Goal: Information Seeking & Learning: Learn about a topic

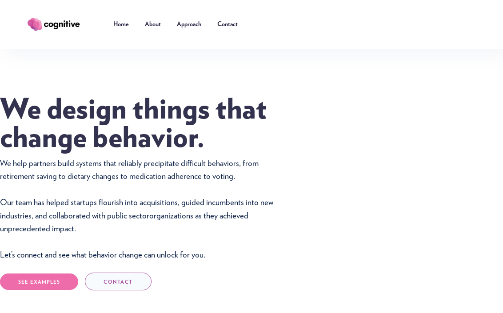
click at [348, 68] on div "We design things that change behavior. We help partners build systems that reli…" at bounding box center [251, 214] width 503 height 330
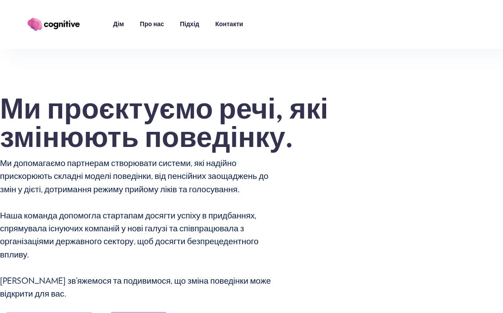
click at [294, 140] on h1 "Ми проєктуємо речі, які змінюють поведінку." at bounding box center [164, 124] width 329 height 57
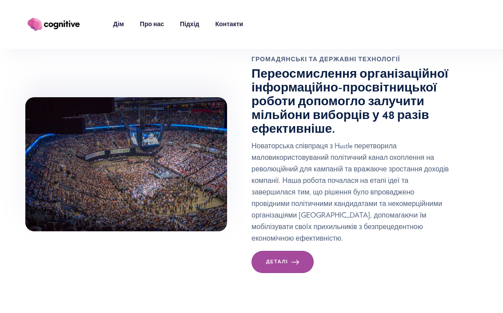
scroll to position [413, 0]
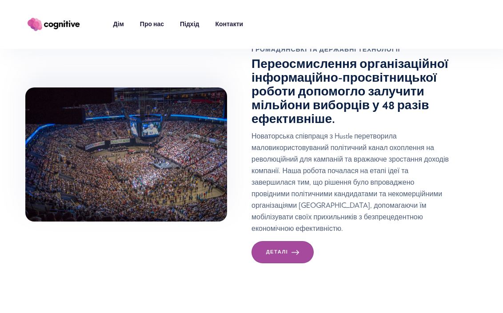
click at [445, 126] on h3 "Переосмислення організаційної інформаційно-просвітницької роботи допомогло залу…" at bounding box center [353, 92] width 202 height 68
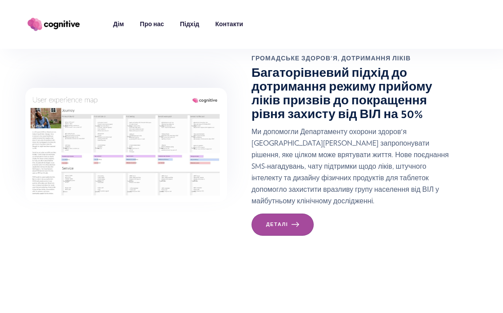
scroll to position [718, 0]
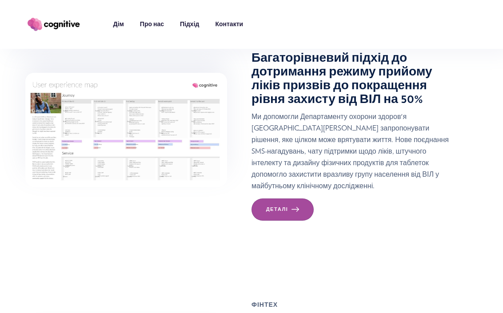
click at [234, 105] on div at bounding box center [138, 130] width 226 height 114
click at [264, 221] on link "Деталі" at bounding box center [283, 210] width 62 height 22
click at [241, 124] on div at bounding box center [138, 130] width 226 height 114
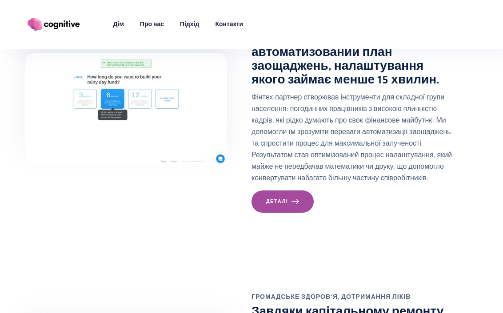
scroll to position [1022, 0]
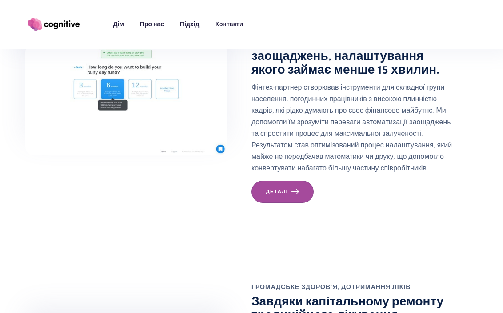
click at [241, 124] on div at bounding box center [138, 100] width 226 height 112
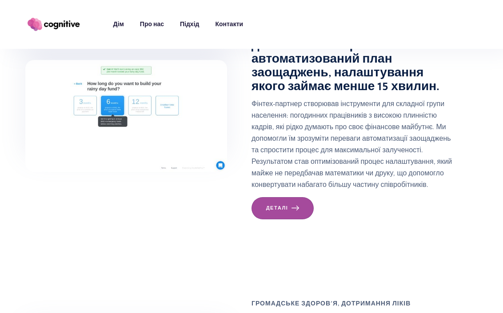
scroll to position [997, 0]
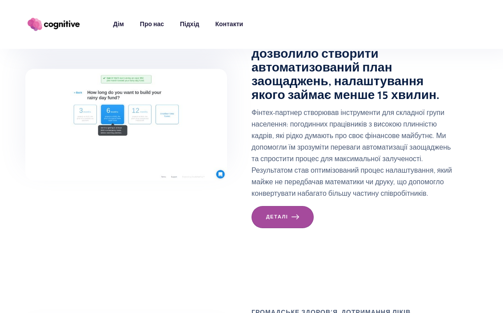
click at [234, 130] on div at bounding box center [138, 125] width 226 height 112
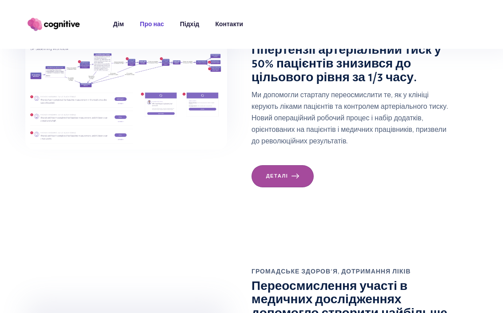
click at [152, 24] on font "Про нас" at bounding box center [152, 24] width 24 height 6
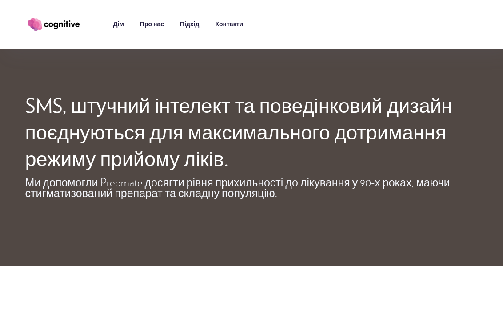
click at [118, 210] on div "SMS, штучний інтелект та поведінковий дизайн поєднуються для максимального дотр…" at bounding box center [251, 152] width 453 height 117
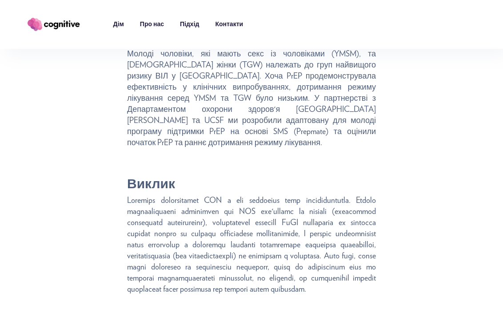
scroll to position [609, 0]
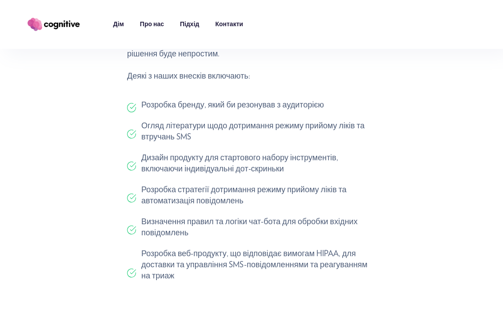
click at [118, 214] on div "Передісторія Молоді чоловіки, які мають секс із чоловіками (YMSM), та трансгенд…" at bounding box center [251, 1] width 453 height 606
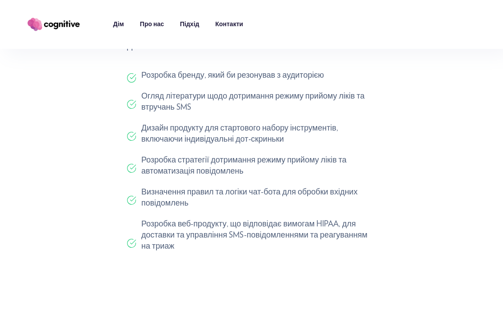
scroll to position [641, 0]
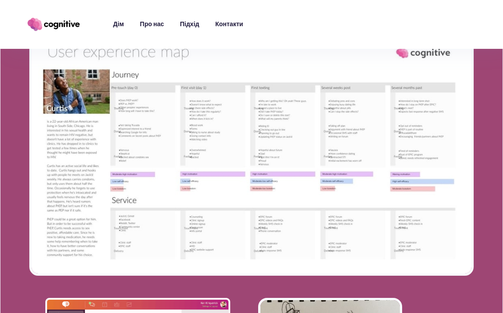
scroll to position [1277, 0]
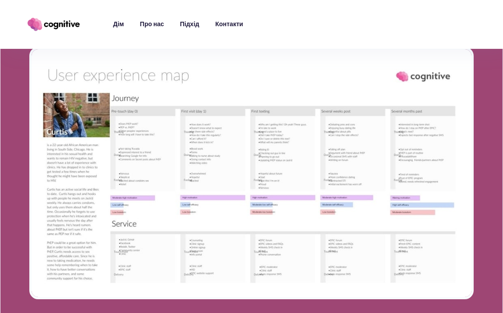
click at [15, 189] on div at bounding box center [251, 244] width 503 height 474
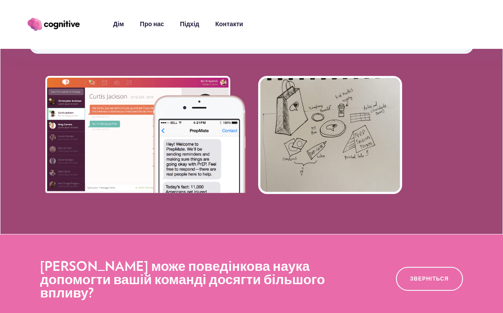
scroll to position [1536, 0]
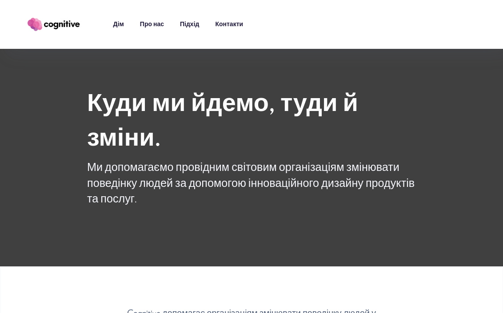
click at [59, 103] on div "Куди ми йдемо, туди й зміни. Ми допомагаємо провідним світовим організаціям змі…" at bounding box center [251, 133] width 503 height 267
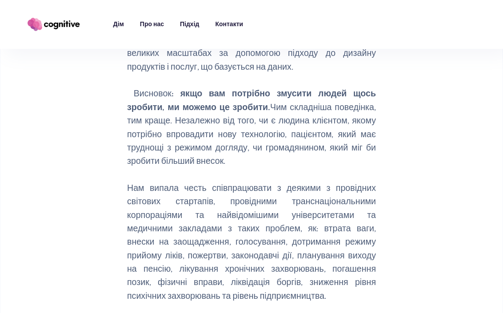
scroll to position [305, 0]
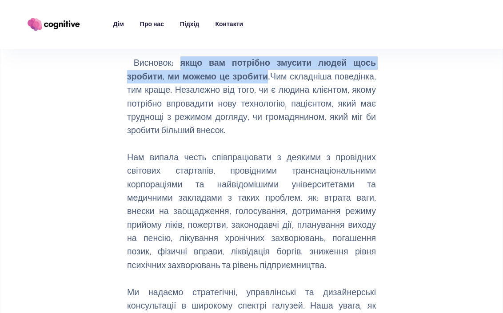
drag, startPoint x: 184, startPoint y: 61, endPoint x: 266, endPoint y: 76, distance: 83.6
copy font "якщо вам потрібно змусити людей щось зробити, ми можемо це зробити"
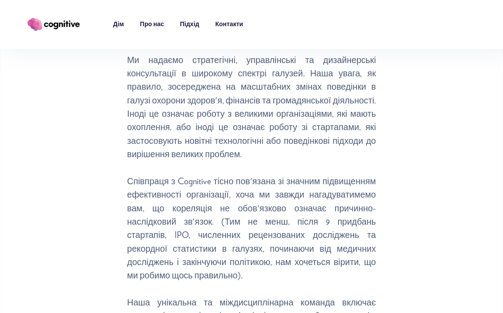
scroll to position [540, 0]
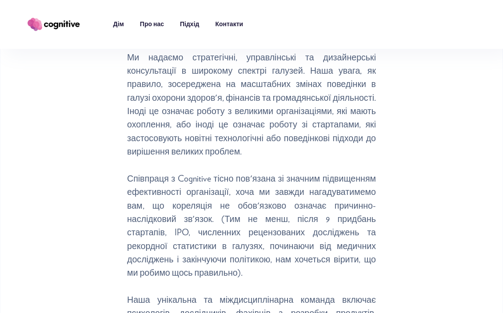
click at [108, 153] on div "Cognitive допомагає організаціям змінювати поведінку людей у ​​великих масштаба…" at bounding box center [252, 94] width 452 height 654
click at [92, 188] on div "Cognitive допомагає організаціям змінювати поведінку людей у ​​великих масштаба…" at bounding box center [252, 94] width 452 height 654
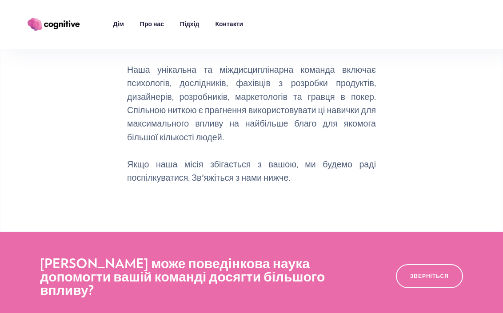
scroll to position [778, 0]
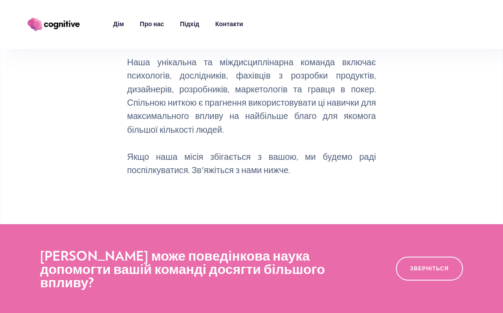
click at [120, 27] on font "Дім" at bounding box center [118, 24] width 11 height 6
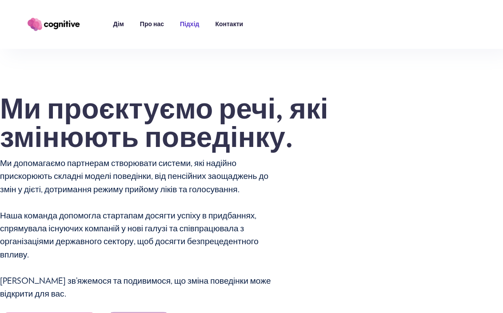
click at [190, 22] on font "Підхід" at bounding box center [189, 24] width 19 height 6
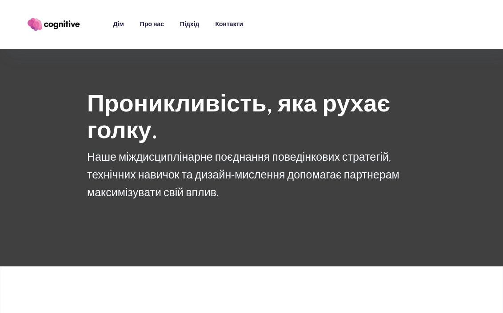
click at [63, 113] on div "Проникливість, яка рухає голку. Наше міждисциплінарне поєднання поведінкових ст…" at bounding box center [251, 133] width 503 height 267
click at [47, 157] on div "Проникливість, яка рухає голку. Наше міждисциплінарне поєднання поведінкових ст…" at bounding box center [251, 133] width 503 height 267
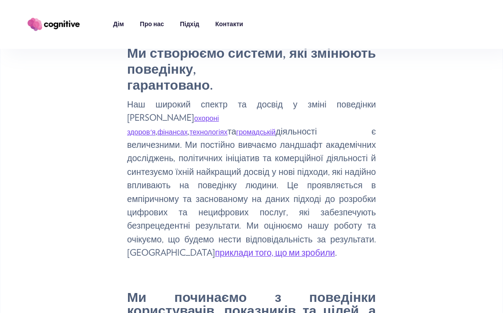
scroll to position [278, 0]
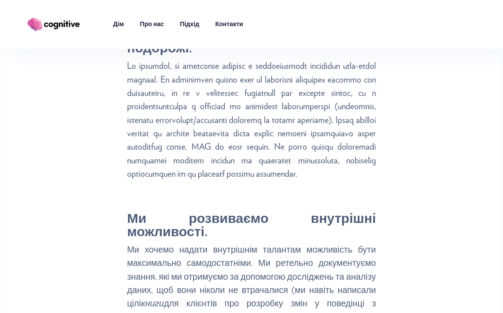
scroll to position [1448, 0]
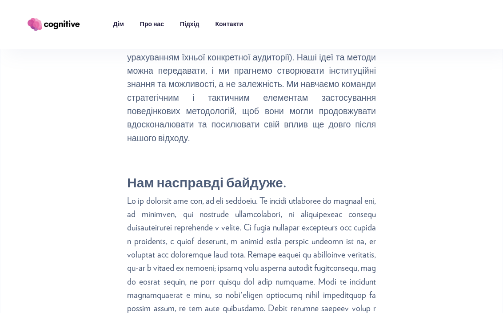
scroll to position [1752, 0]
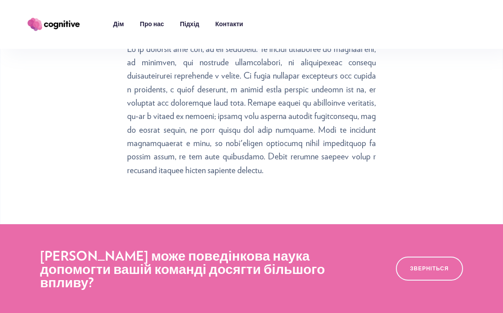
scroll to position [1910, 0]
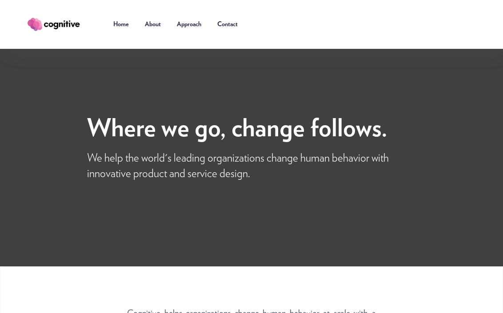
click at [416, 105] on div "Where we go, change follows. We help the world's leading organizations change h…" at bounding box center [251, 133] width 503 height 267
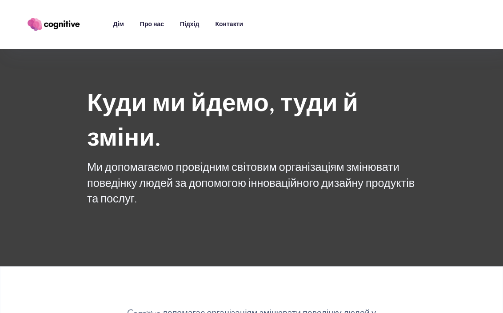
click at [416, 105] on h1 "Куди ми йдемо, туди й зміни." at bounding box center [251, 121] width 329 height 70
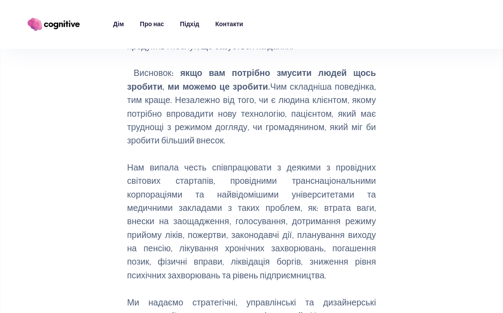
scroll to position [305, 0]
